Goal: Task Accomplishment & Management: Use online tool/utility

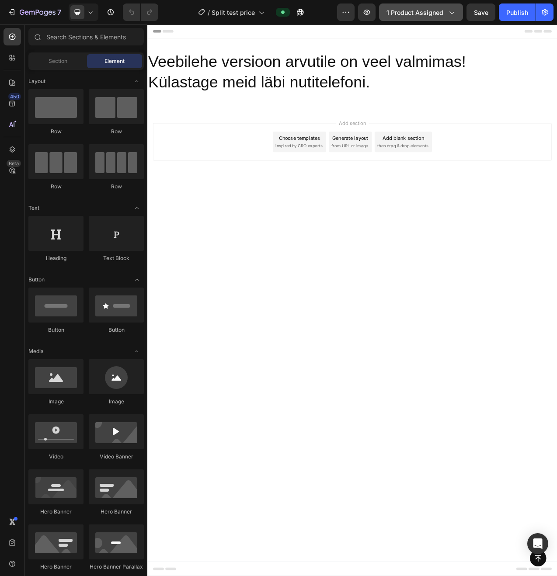
click at [392, 16] on span "1 product assigned" at bounding box center [414, 12] width 57 height 9
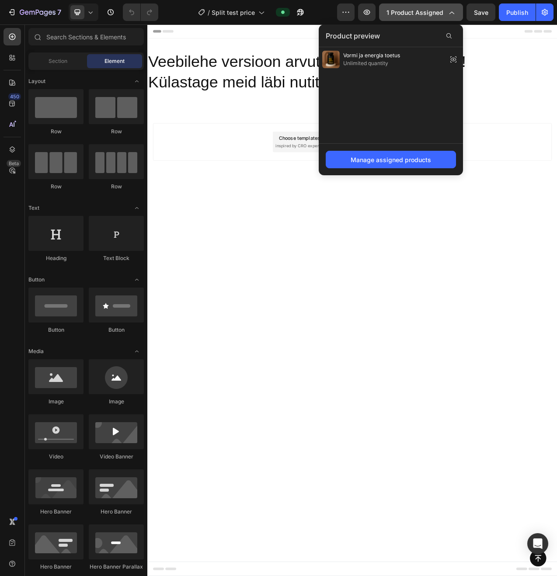
click at [411, 14] on span "1 product assigned" at bounding box center [414, 12] width 57 height 9
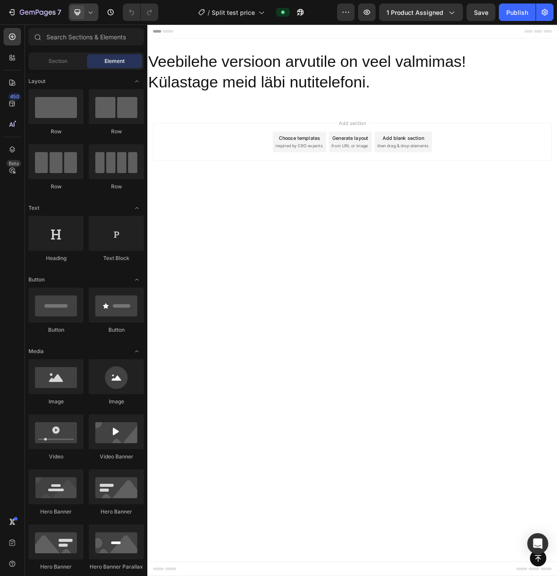
click at [84, 10] on span at bounding box center [77, 12] width 14 height 14
click at [85, 61] on span at bounding box center [80, 59] width 13 height 7
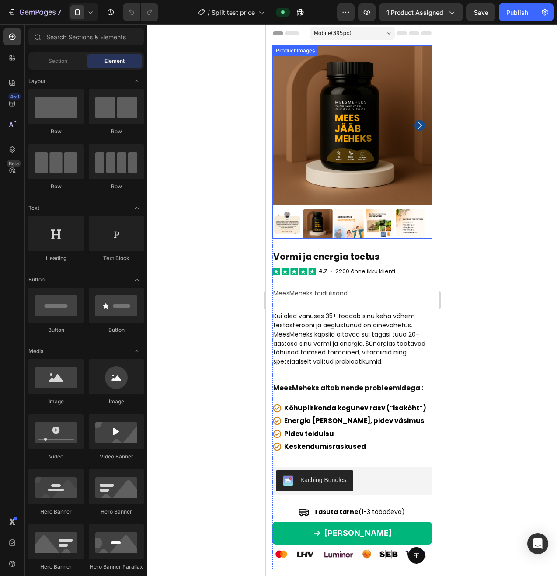
click at [386, 112] on img at bounding box center [352, 125] width 160 height 160
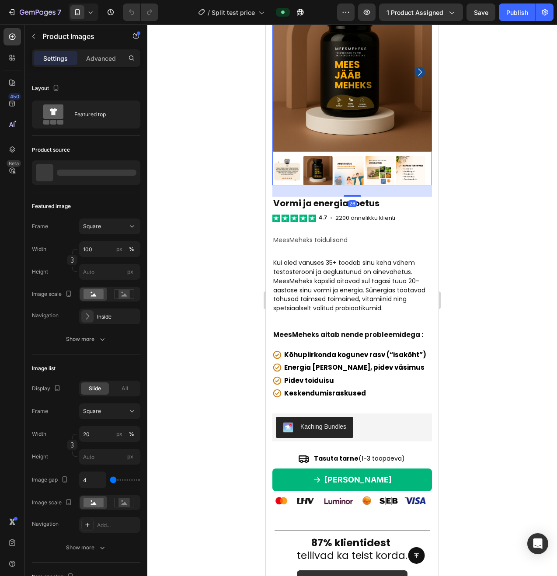
scroll to position [68, 0]
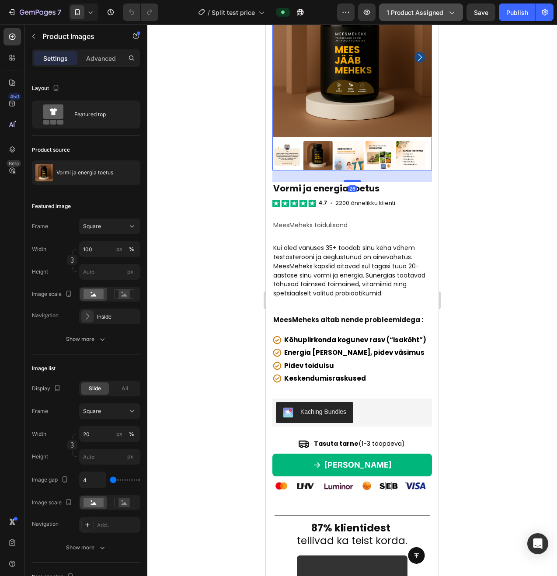
click at [413, 9] on span "1 product assigned" at bounding box center [414, 12] width 57 height 9
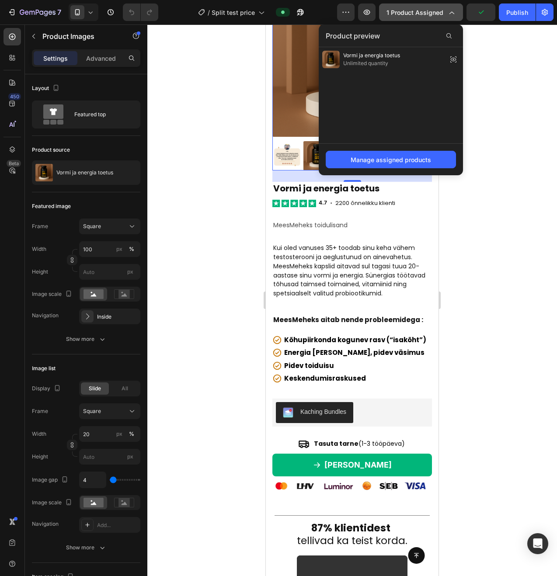
drag, startPoint x: 413, startPoint y: 9, endPoint x: 131, endPoint y: 13, distance: 282.4
click at [413, 9] on span "1 product assigned" at bounding box center [414, 12] width 57 height 9
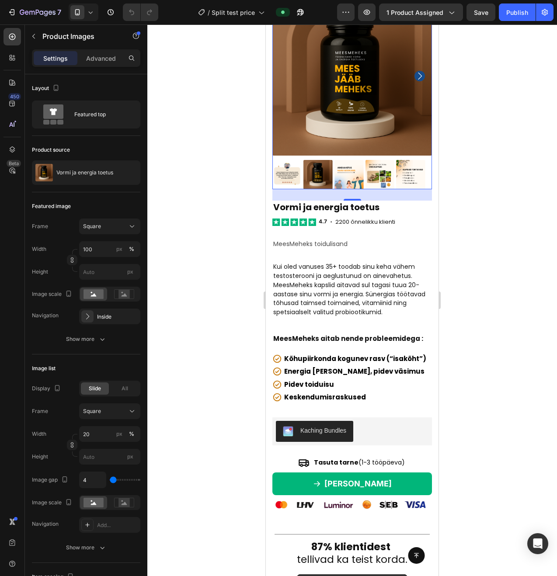
scroll to position [0, 0]
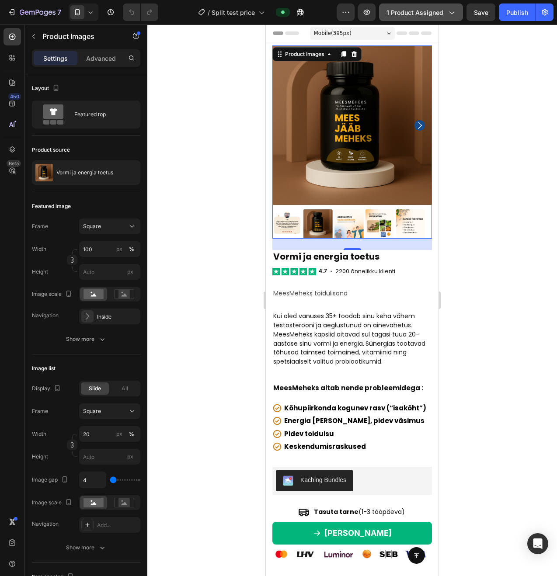
click at [427, 9] on span "1 product assigned" at bounding box center [414, 12] width 57 height 9
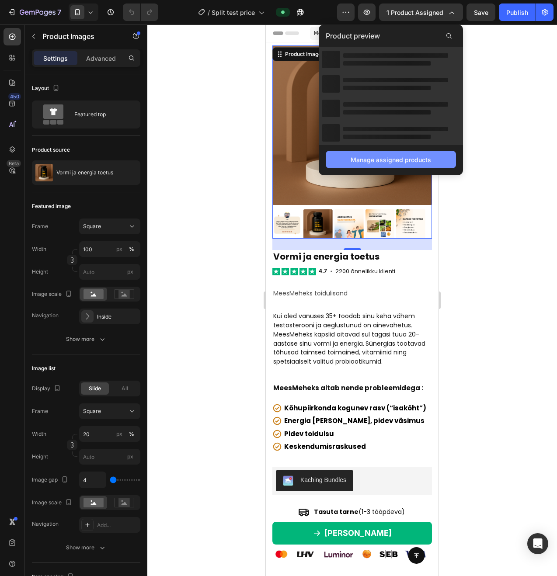
click at [384, 160] on div "Manage assigned products" at bounding box center [391, 159] width 80 height 9
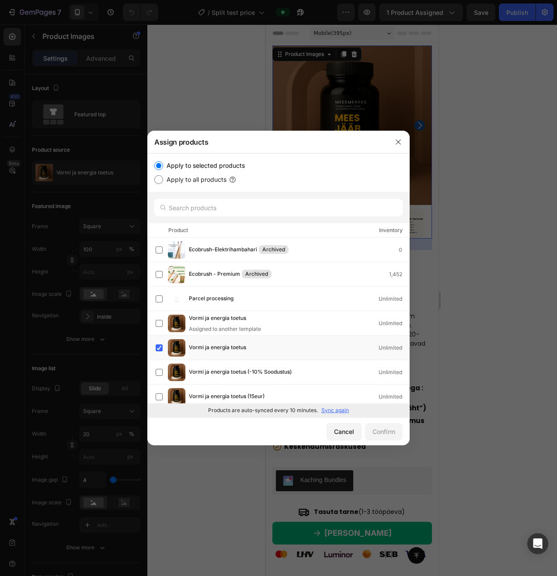
click at [335, 411] on p "Sync again" at bounding box center [335, 410] width 28 height 8
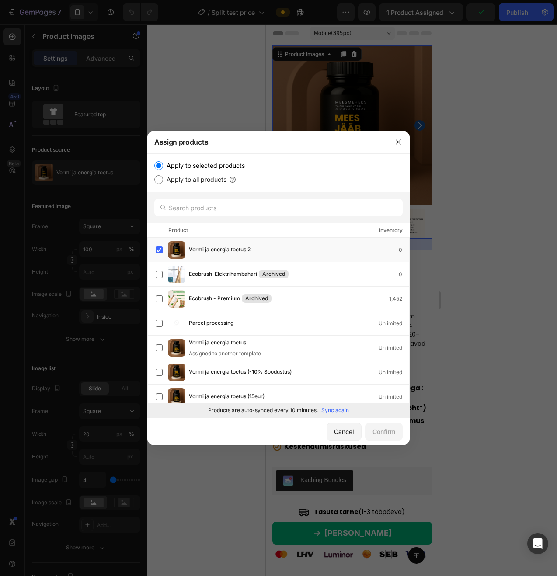
click at [468, 288] on div at bounding box center [278, 288] width 557 height 576
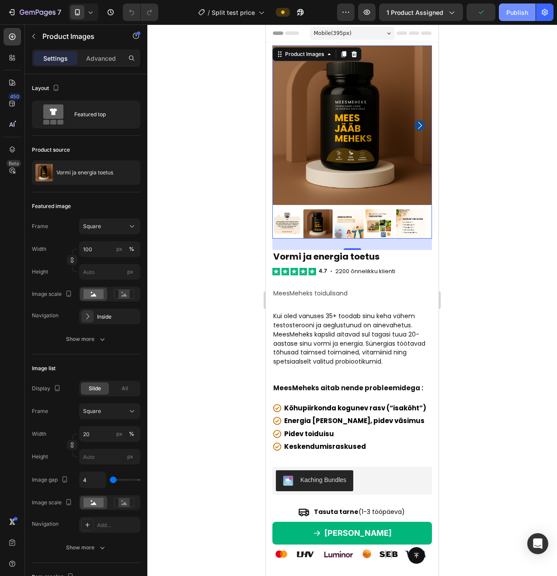
click at [519, 12] on div "Publish" at bounding box center [517, 12] width 22 height 9
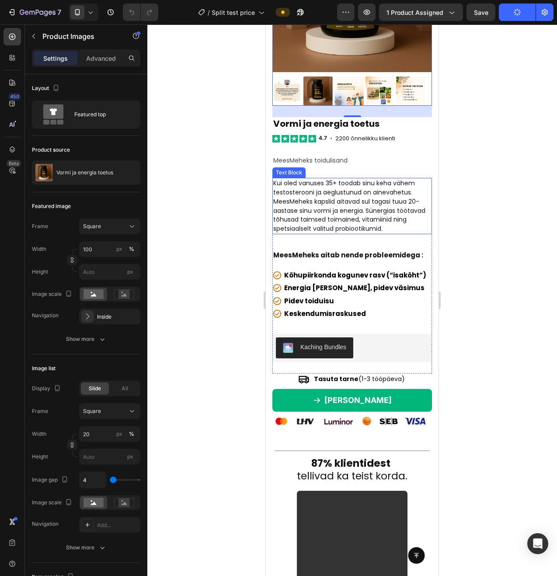
scroll to position [134, 0]
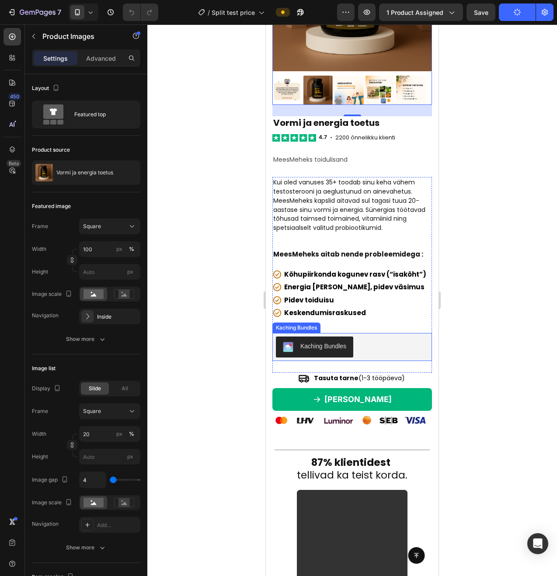
click at [345, 342] on div "Kaching Bundles" at bounding box center [323, 346] width 46 height 9
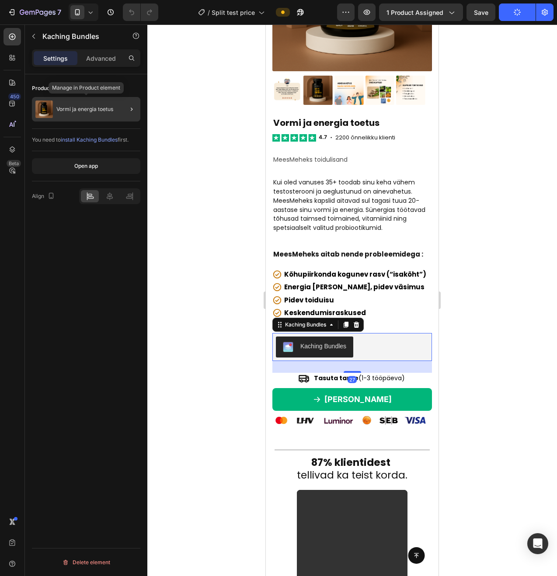
click at [83, 107] on p "Vormi ja energia toetus‎" at bounding box center [84, 109] width 57 height 6
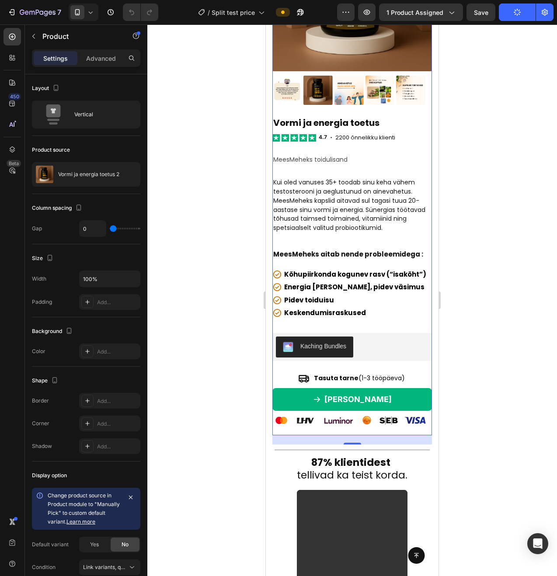
click at [111, 151] on div "Product source" at bounding box center [86, 150] width 108 height 14
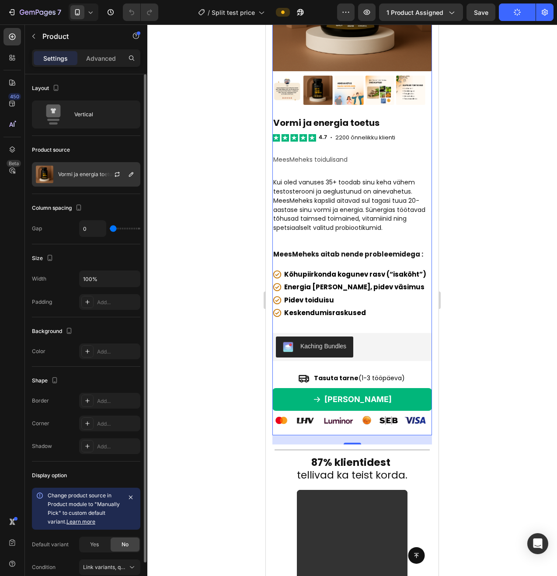
click at [85, 173] on p "Vormi ja energia toetus‎ 2" at bounding box center [88, 174] width 61 height 6
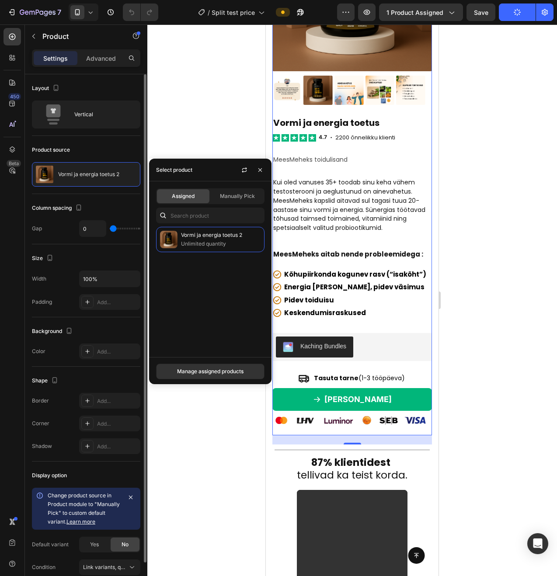
click at [92, 150] on div "Product source" at bounding box center [86, 150] width 108 height 14
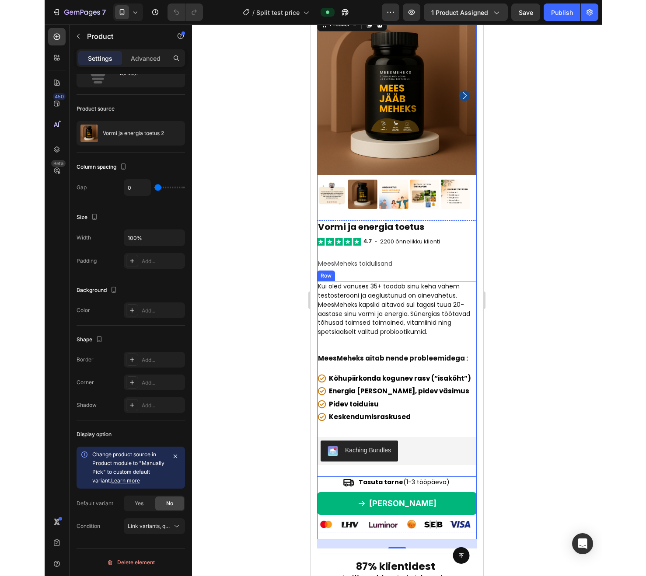
scroll to position [0, 0]
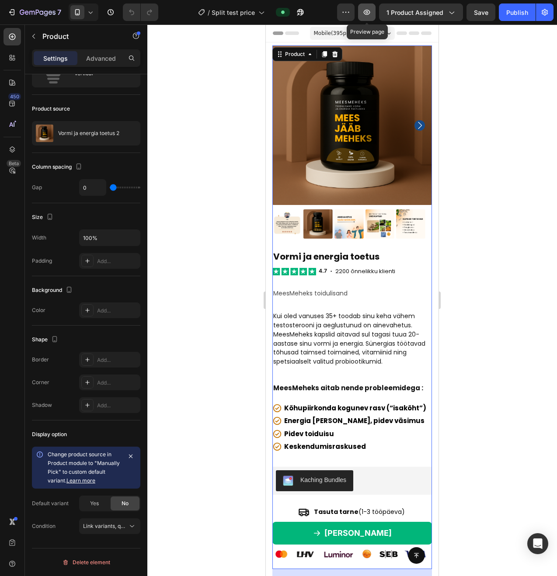
click at [364, 10] on icon "button" at bounding box center [366, 12] width 9 height 9
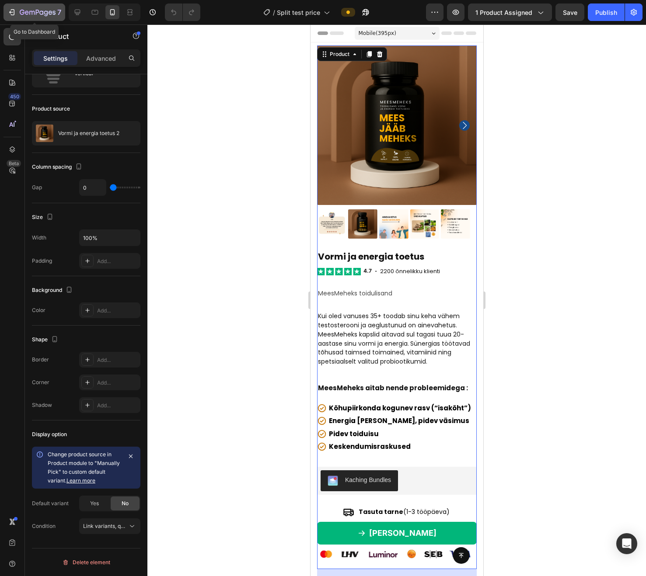
click at [23, 14] on icon "button" at bounding box center [22, 12] width 5 height 5
